Goal: Task Accomplishment & Management: Complete application form

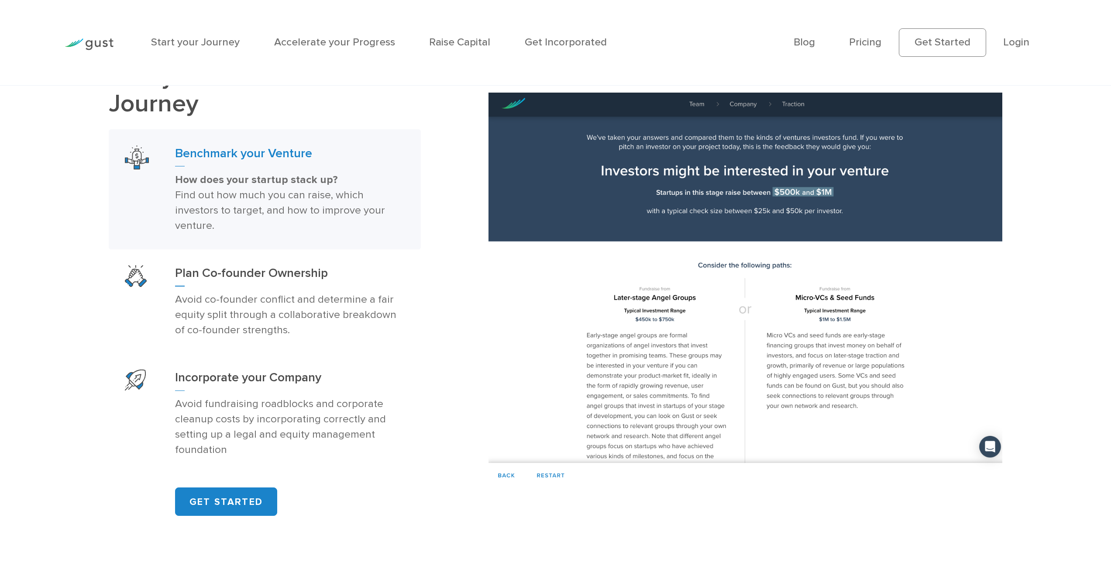
scroll to position [698, 0]
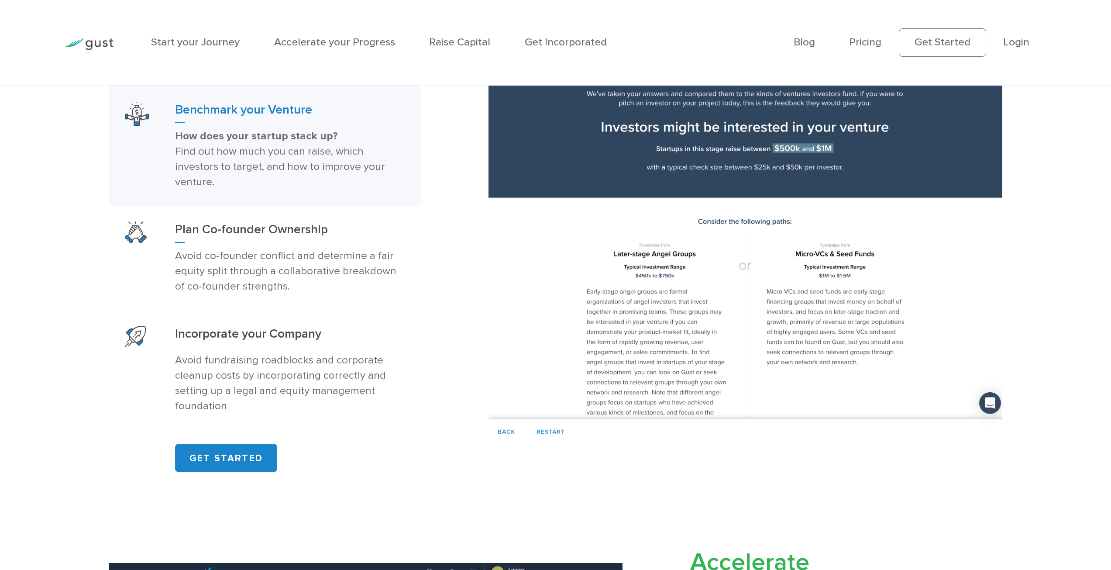
click at [242, 111] on h3 "Benchmark your Venture" at bounding box center [290, 112] width 230 height 21
click at [198, 139] on strong "How does your startup stack up?" at bounding box center [256, 136] width 163 height 13
click at [200, 112] on h3 "Benchmark your Venture" at bounding box center [290, 112] width 230 height 21
click at [237, 234] on h3 "Plan Co-founder Ownership" at bounding box center [290, 231] width 230 height 21
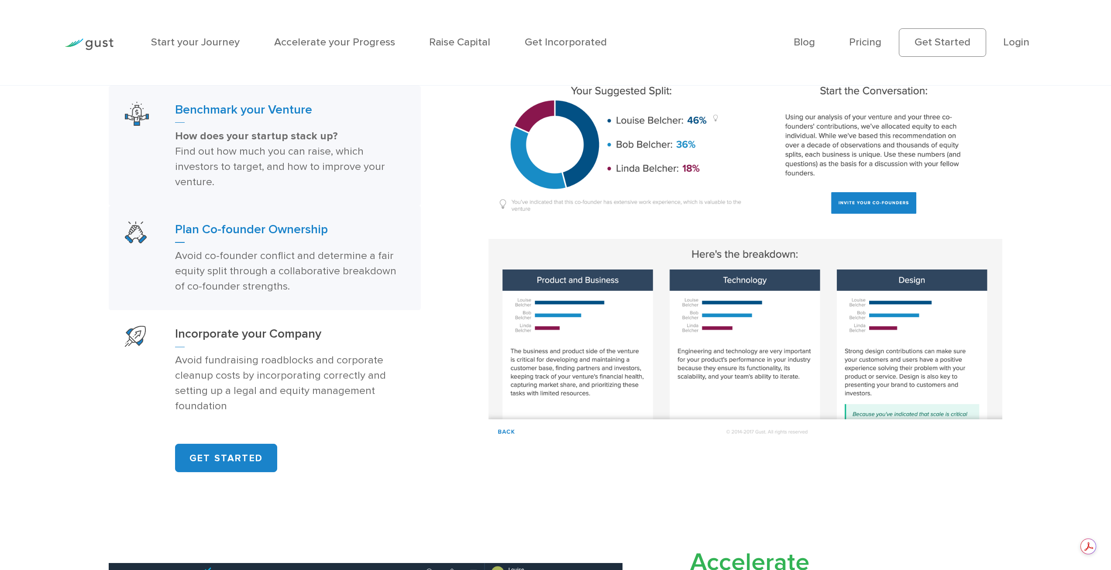
click at [217, 115] on h3 "Benchmark your Venture" at bounding box center [290, 112] width 230 height 21
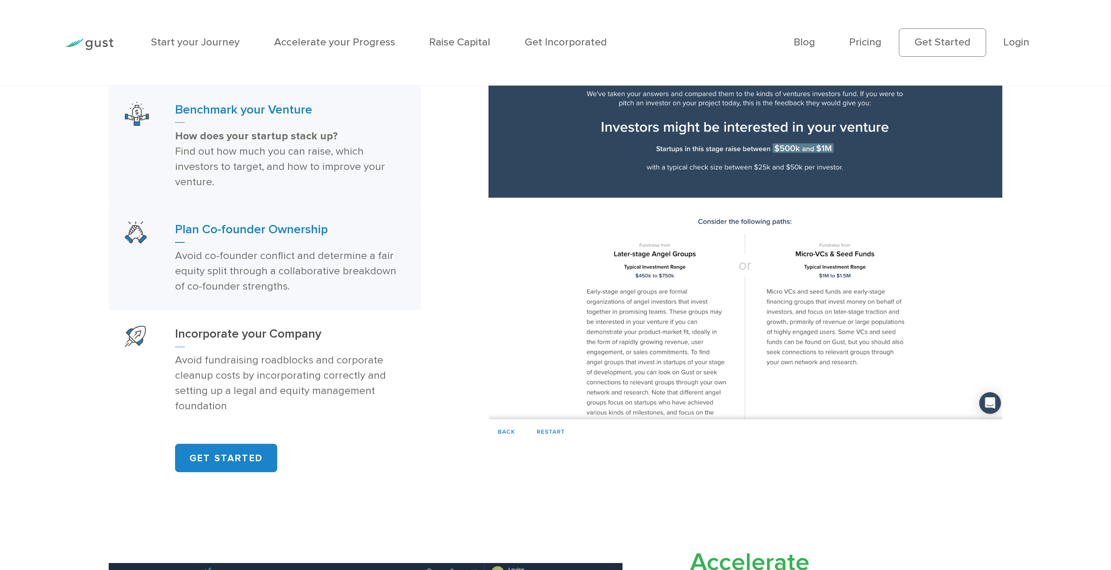
click at [219, 235] on h3 "Plan Co-founder Ownership" at bounding box center [290, 231] width 230 height 21
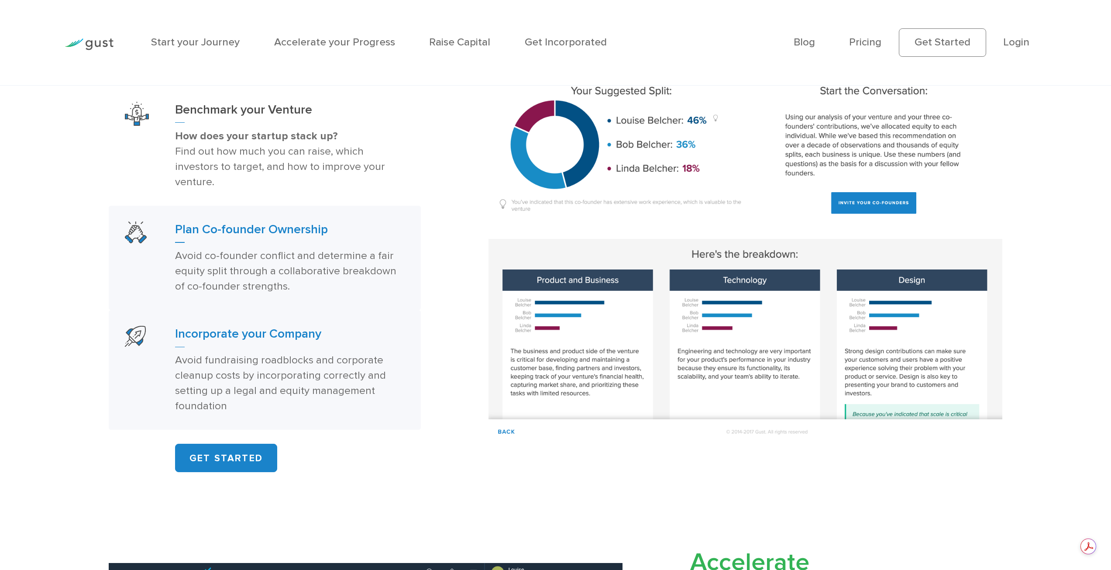
click at [238, 342] on h3 "Incorporate your Company" at bounding box center [290, 336] width 230 height 21
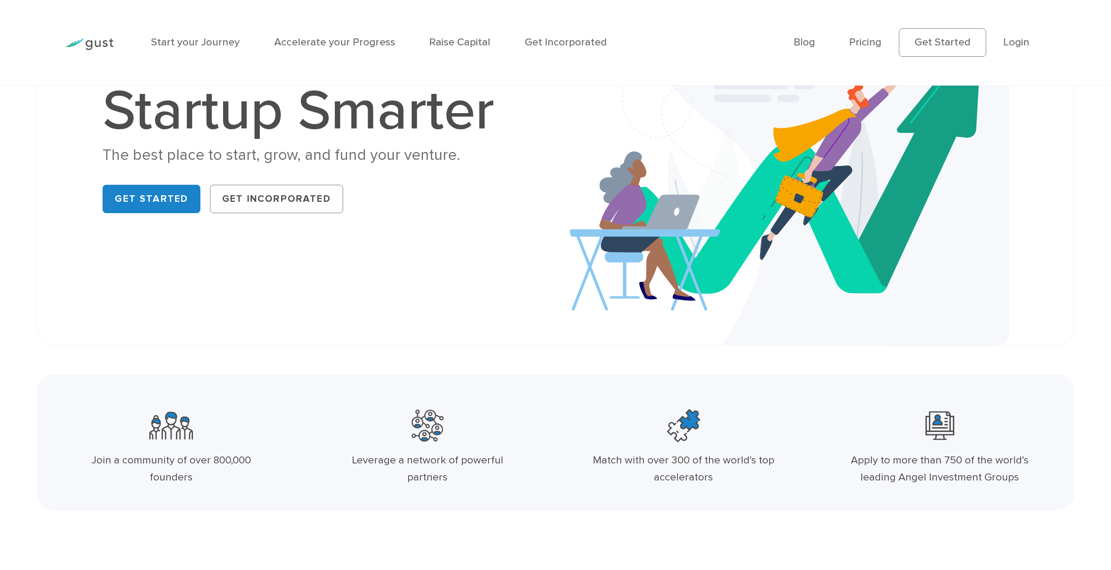
scroll to position [0, 0]
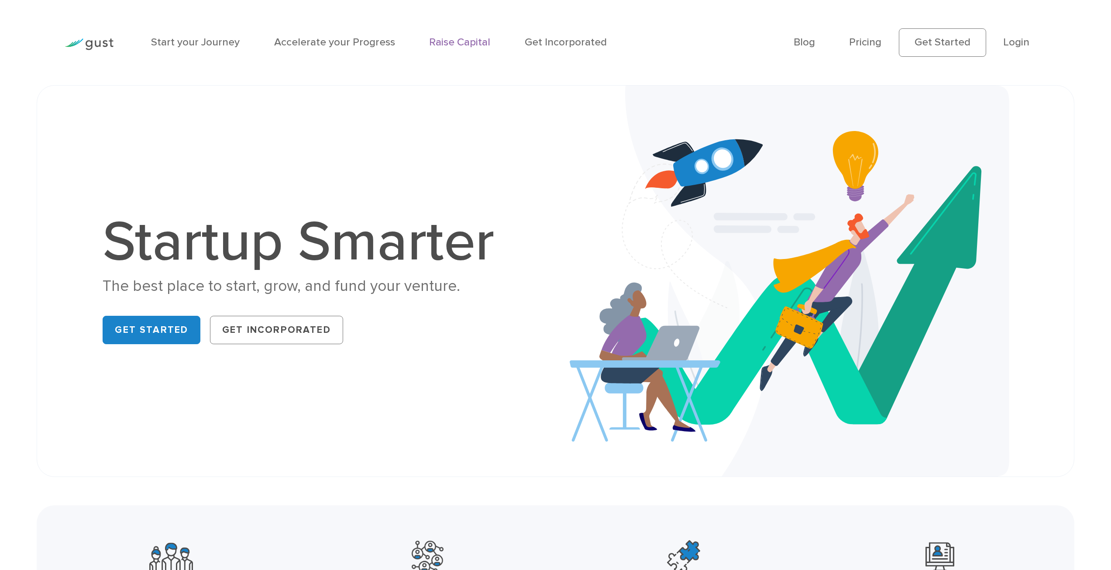
click at [441, 44] on link "Raise Capital" at bounding box center [459, 42] width 61 height 13
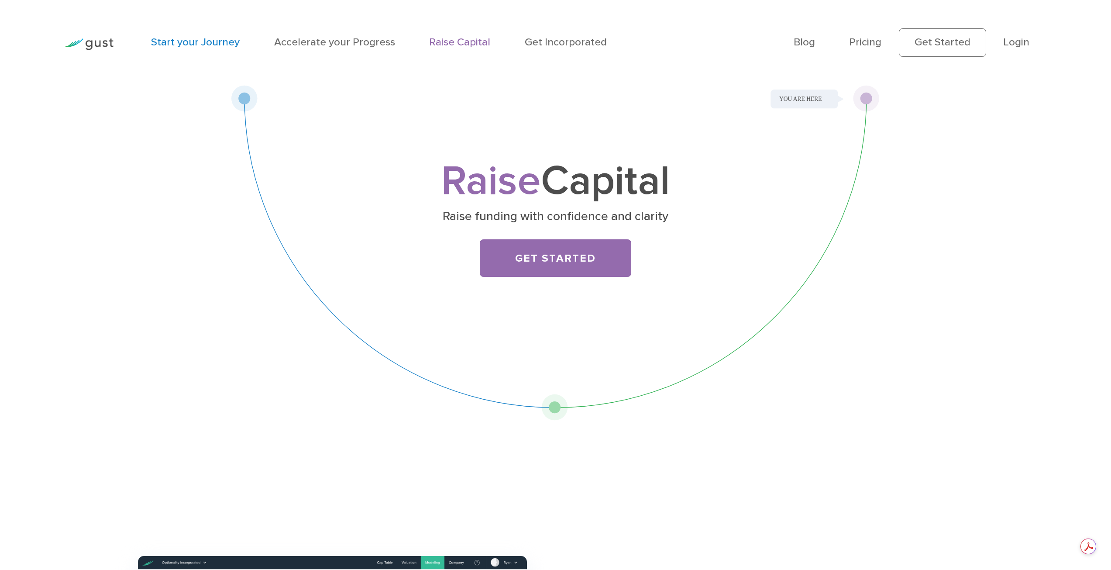
click at [179, 42] on link "Start your Journey" at bounding box center [195, 42] width 89 height 13
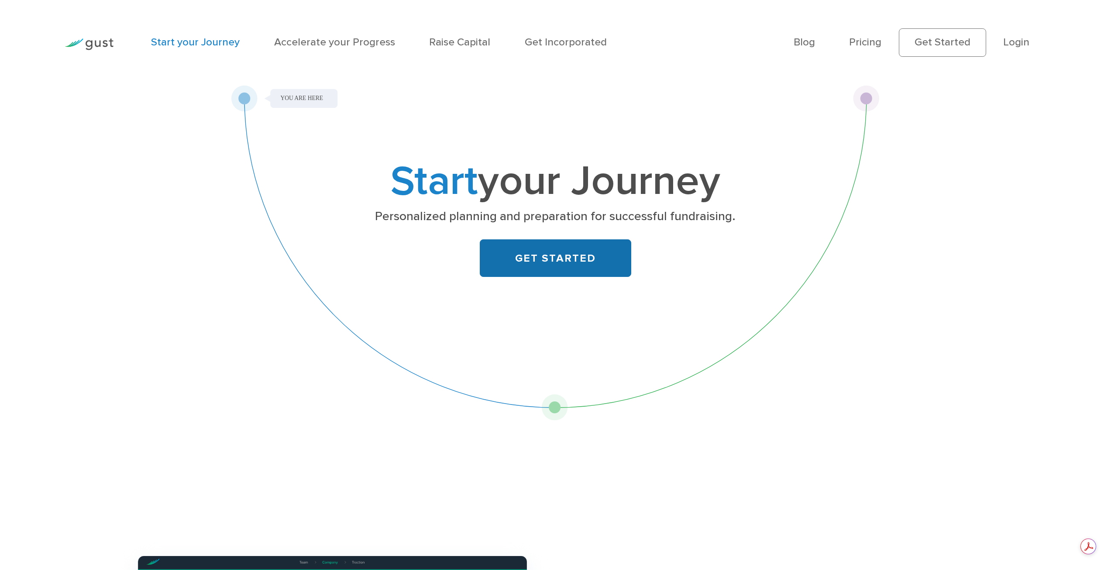
click at [530, 262] on link "GET STARTED" at bounding box center [555, 258] width 151 height 38
